Goal: Task Accomplishment & Management: Manage account settings

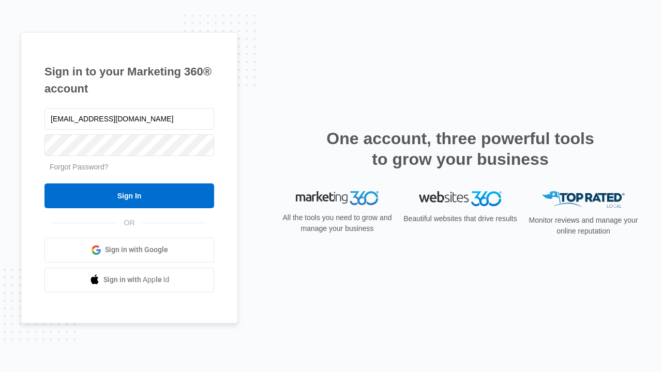
type input "dankie614@gmail.com"
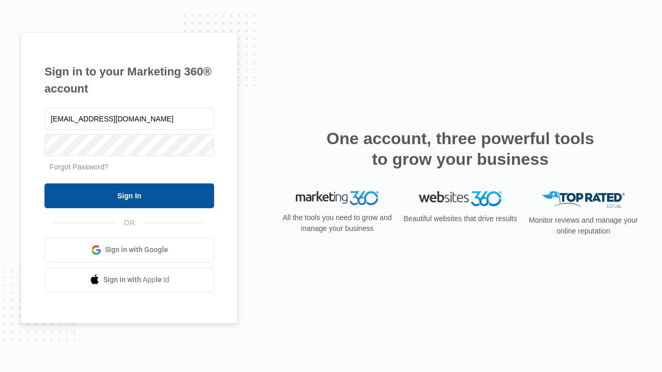
click at [129, 196] on input "Sign In" at bounding box center [129, 196] width 170 height 25
